Goal: Information Seeking & Learning: Understand process/instructions

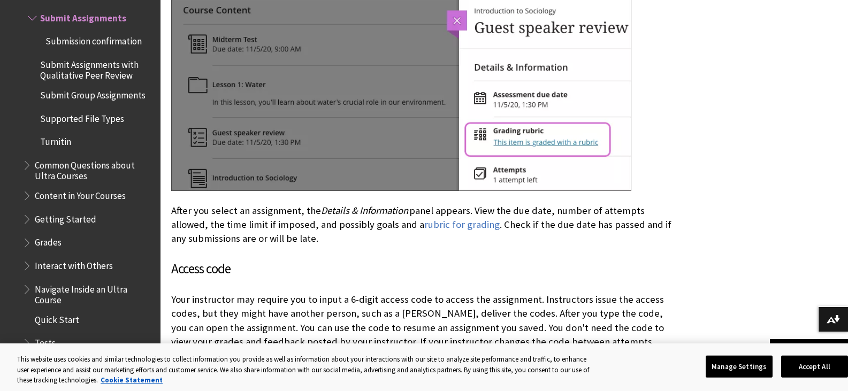
scroll to position [642, 0]
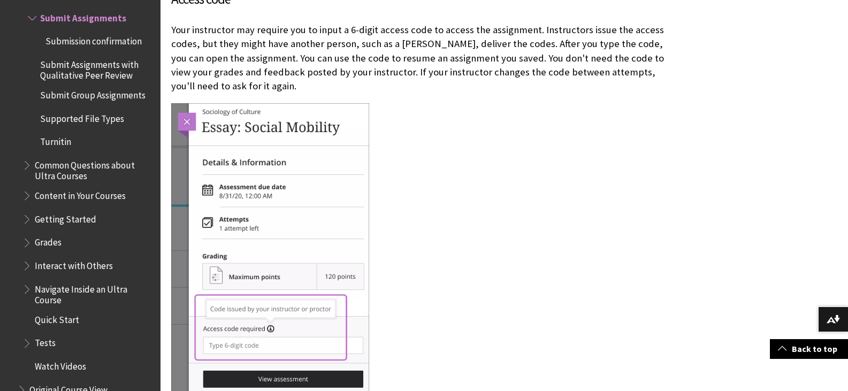
scroll to position [910, 0]
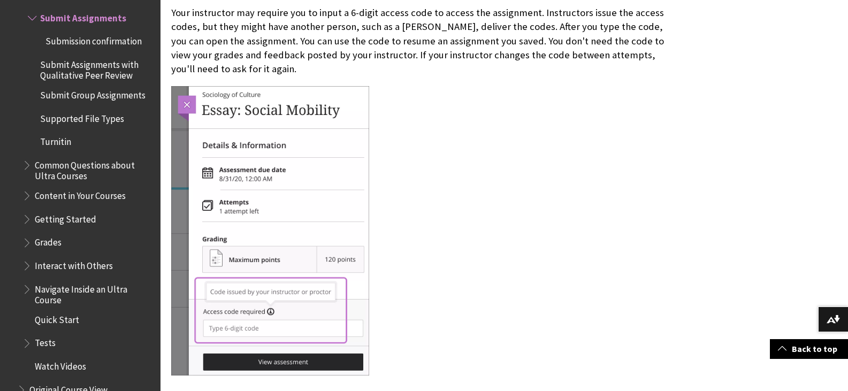
click at [129, 47] on span "Submission confirmation" at bounding box center [93, 39] width 96 height 14
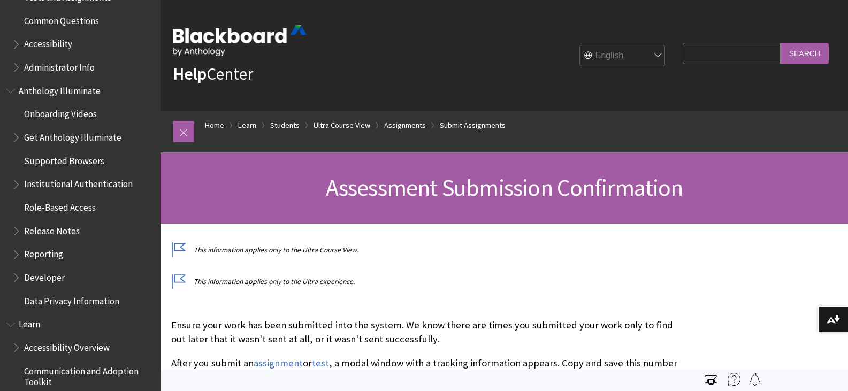
scroll to position [589, 0]
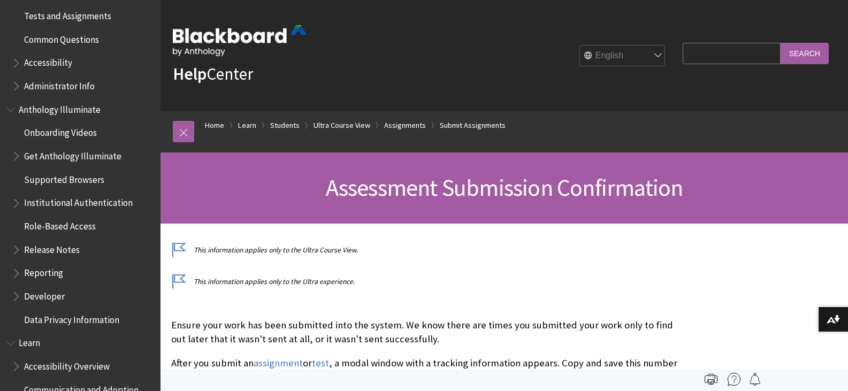
click at [86, 19] on span "Tests and Assignments" at bounding box center [67, 14] width 87 height 14
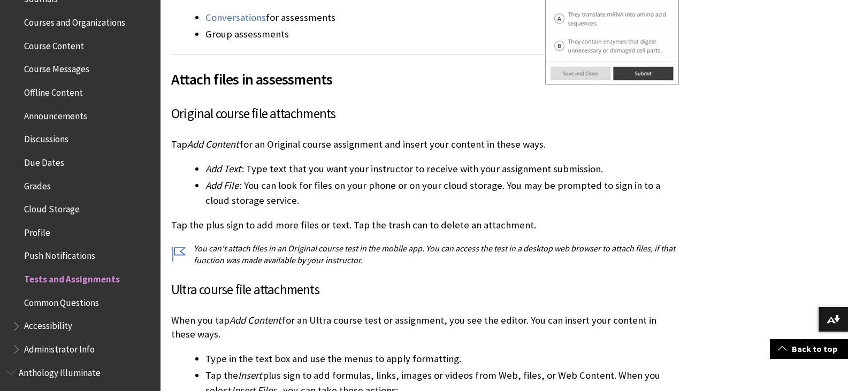
scroll to position [312, 0]
